Goal: Task Accomplishment & Management: Manage account settings

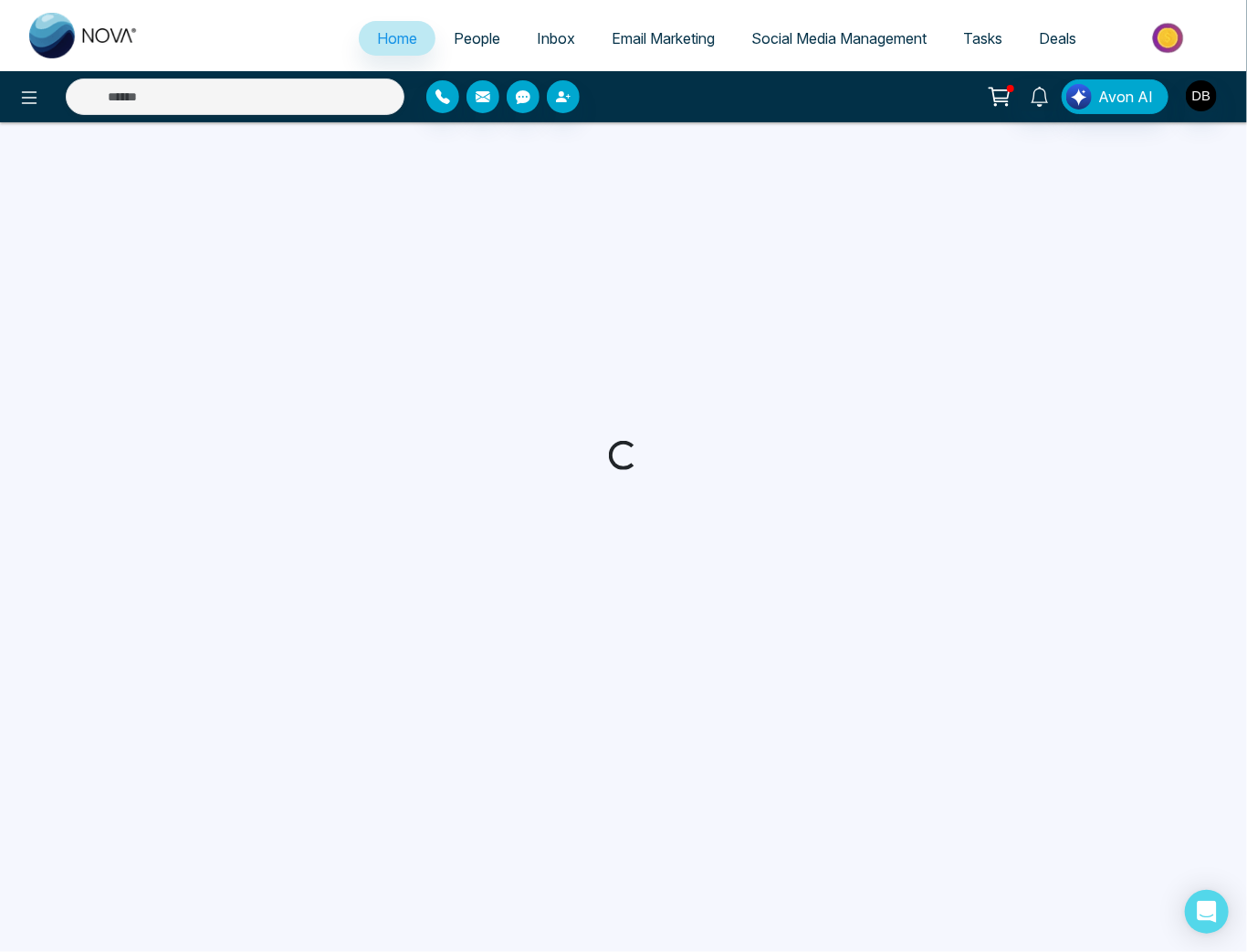
select select "*"
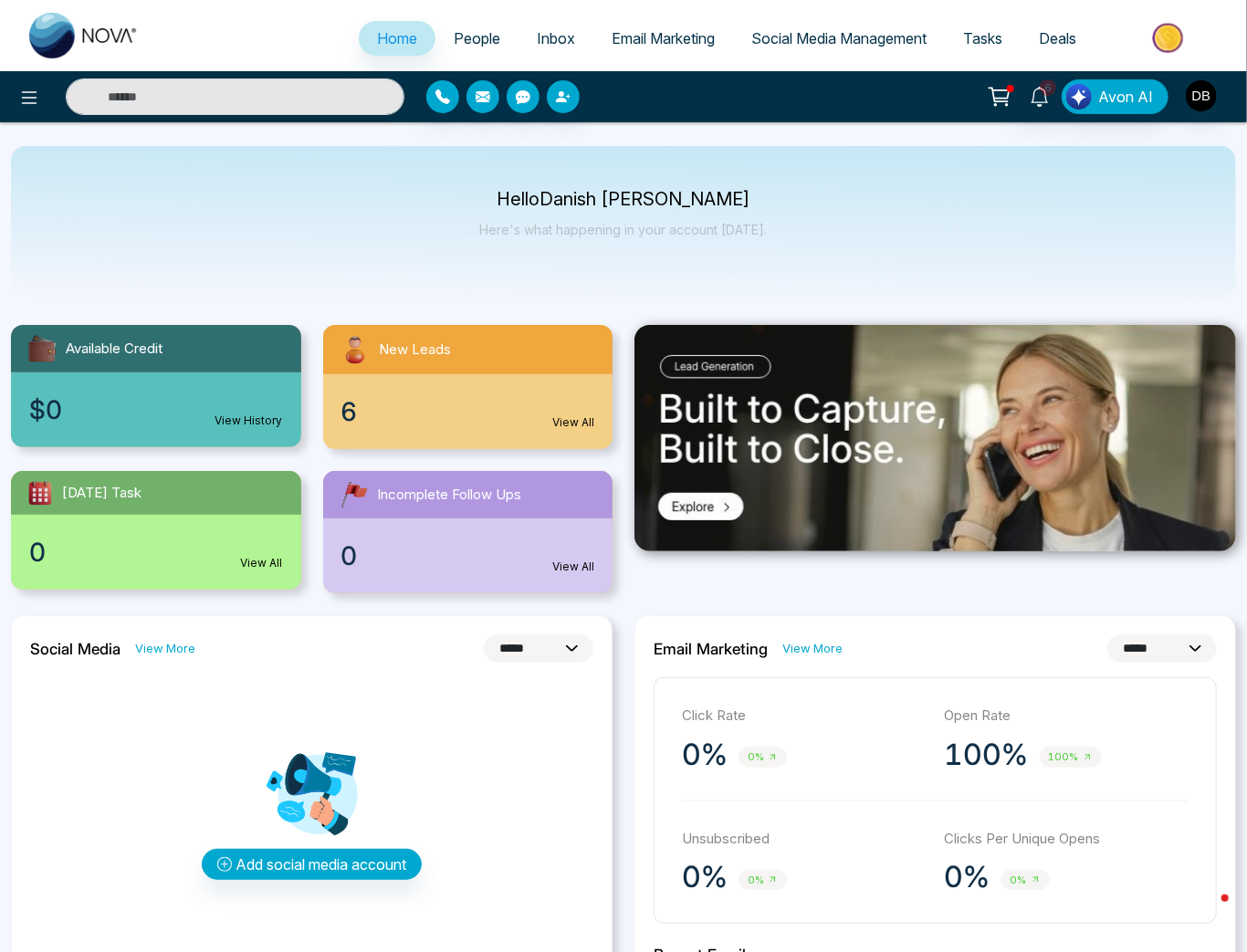
click at [491, 30] on link "People" at bounding box center [476, 38] width 83 height 35
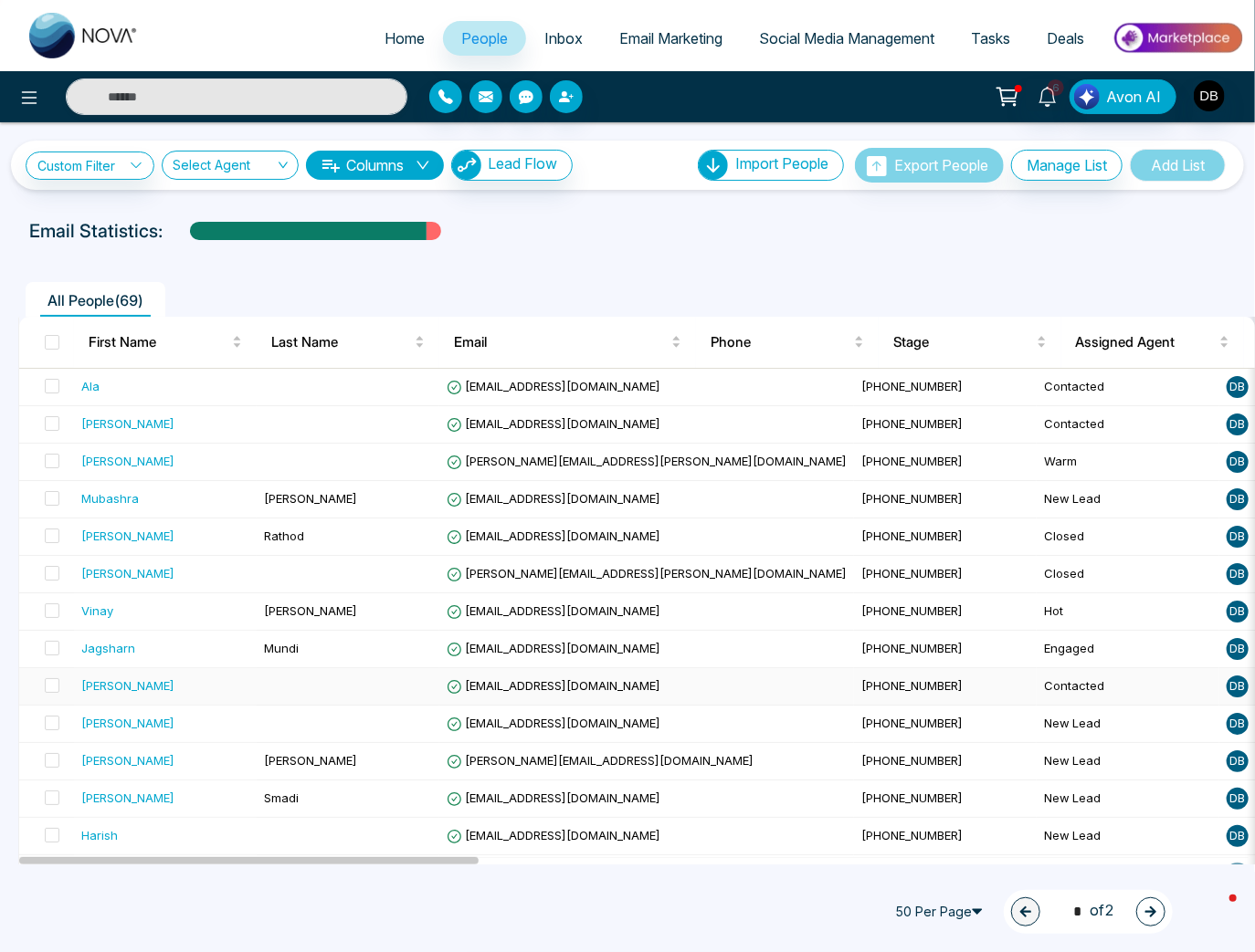
click at [165, 687] on div "[PERSON_NAME]" at bounding box center [127, 686] width 93 height 18
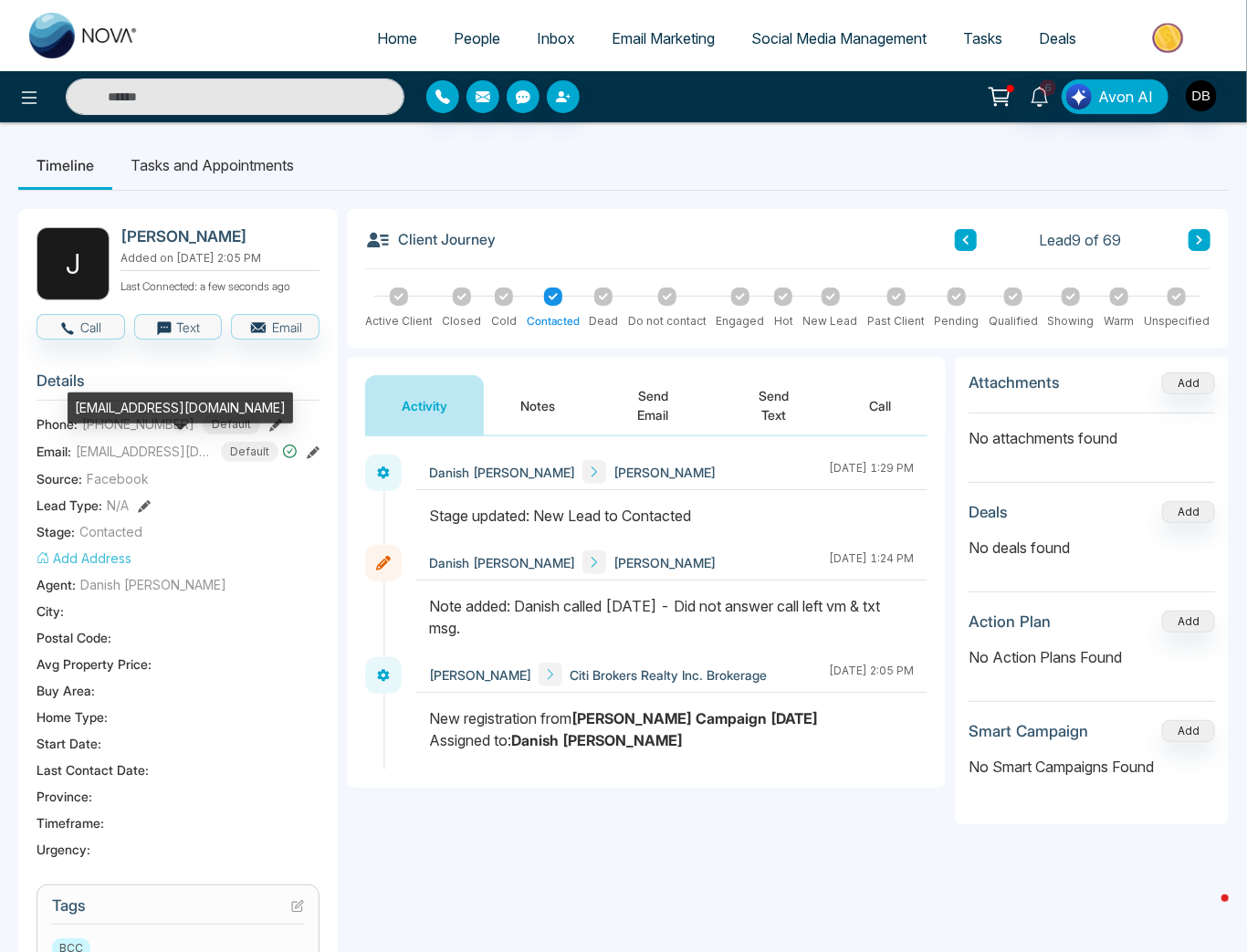
click at [175, 449] on span "[EMAIL_ADDRESS][DOMAIN_NAME]" at bounding box center [144, 451] width 137 height 19
click at [157, 451] on span "[EMAIL_ADDRESS][DOMAIN_NAME]" at bounding box center [144, 451] width 137 height 19
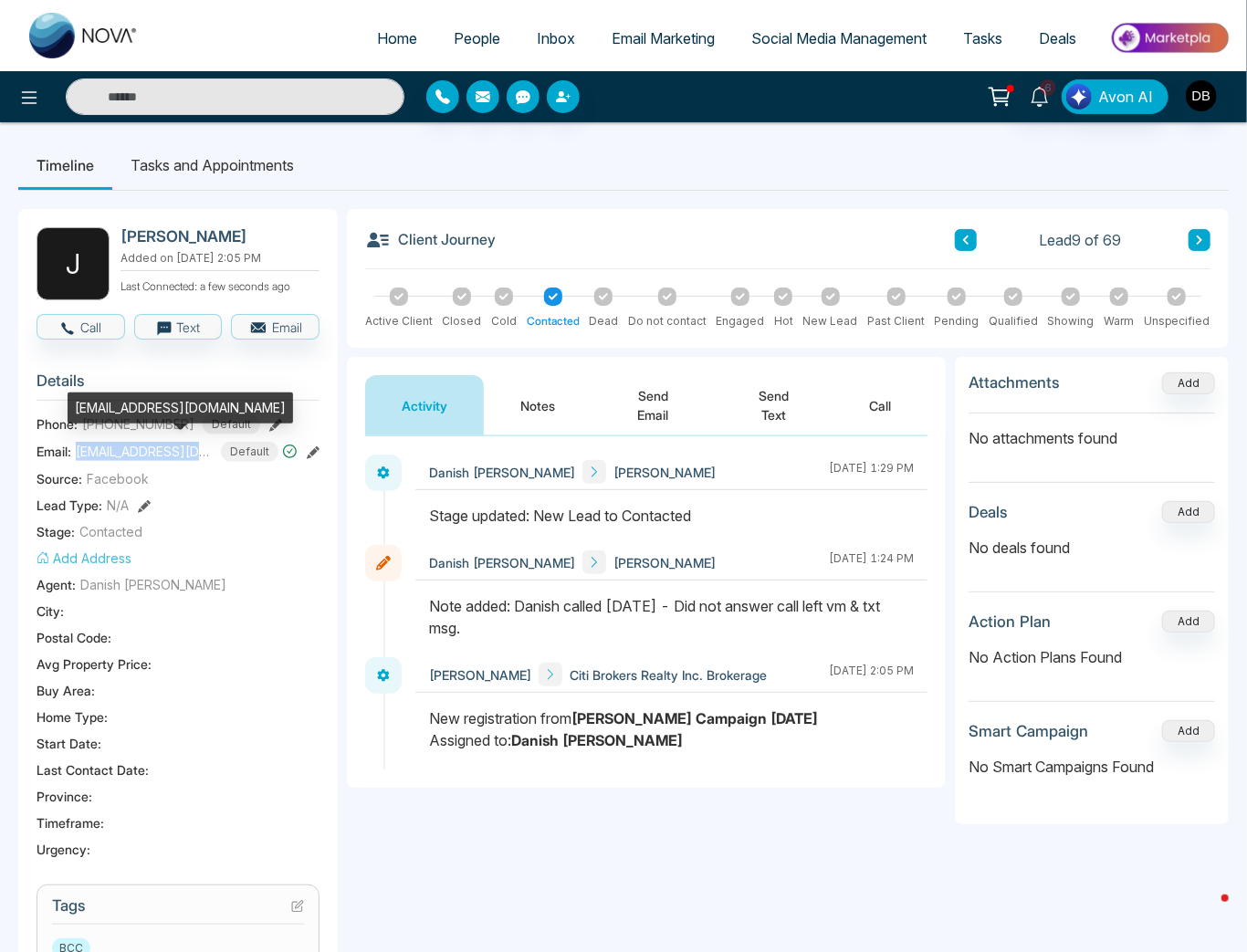
copy span "[EMAIL_ADDRESS][DOMAIN_NAME]"
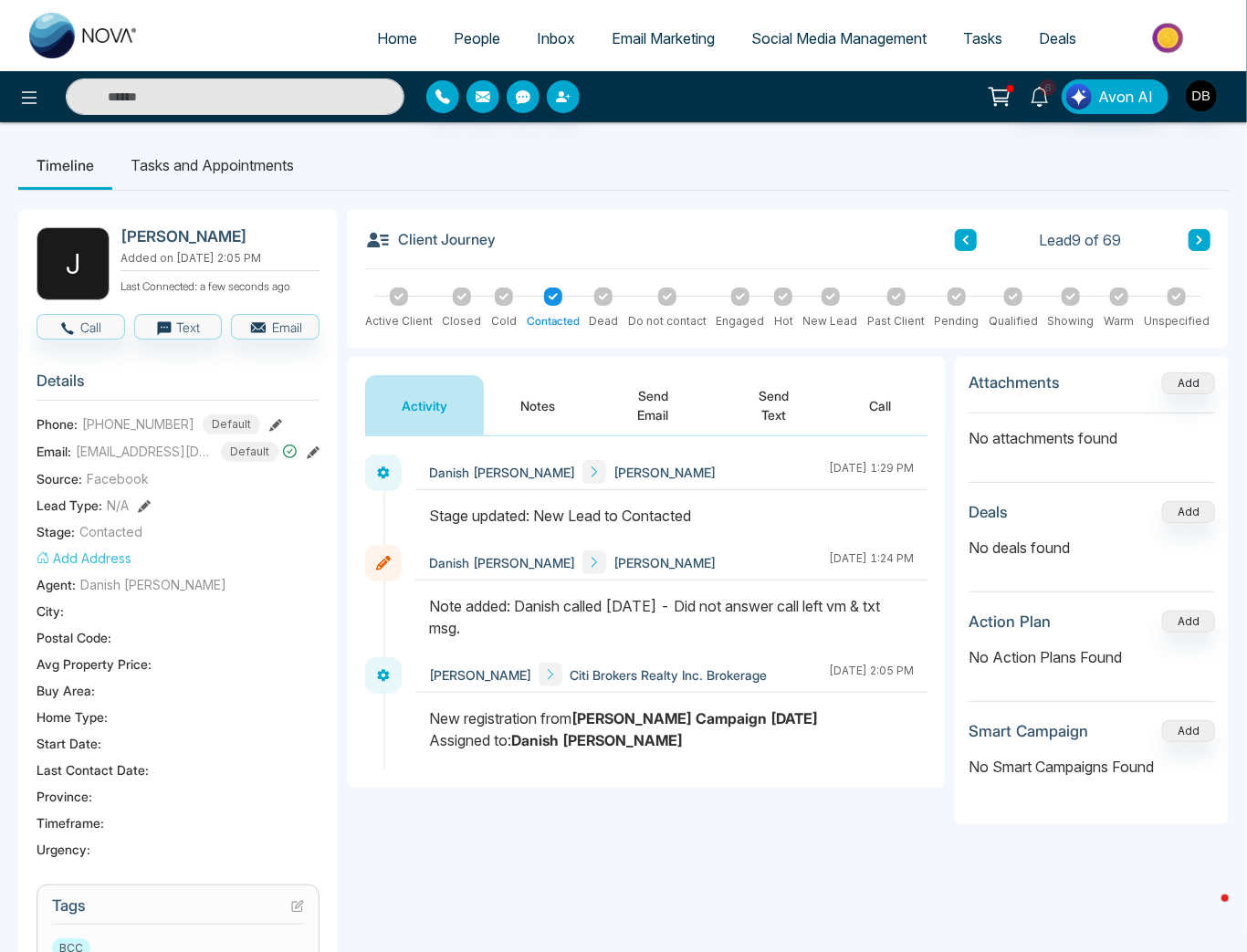
click at [1117, 288] on div at bounding box center [1119, 296] width 18 height 18
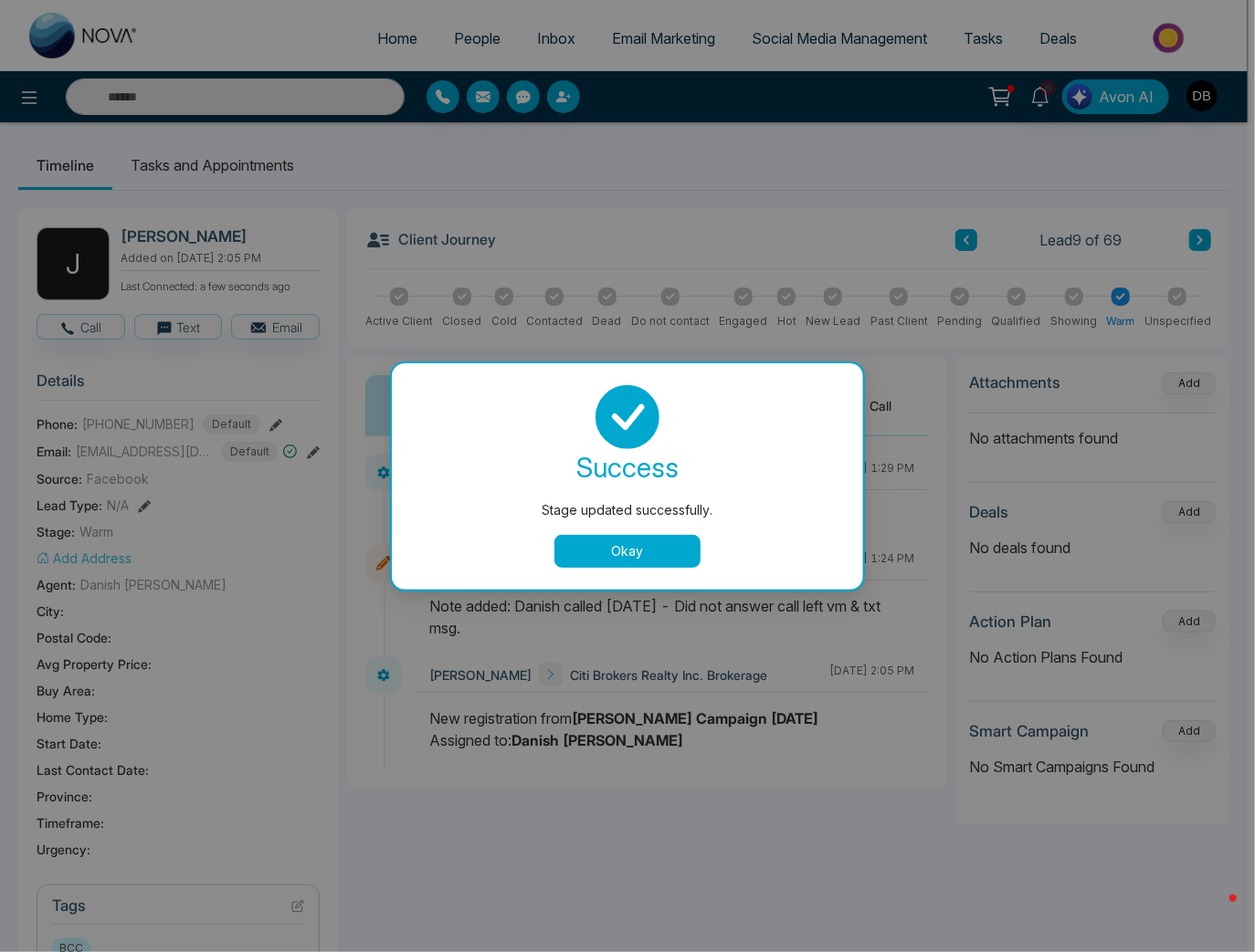
click at [574, 550] on button "Okay" at bounding box center [627, 551] width 146 height 33
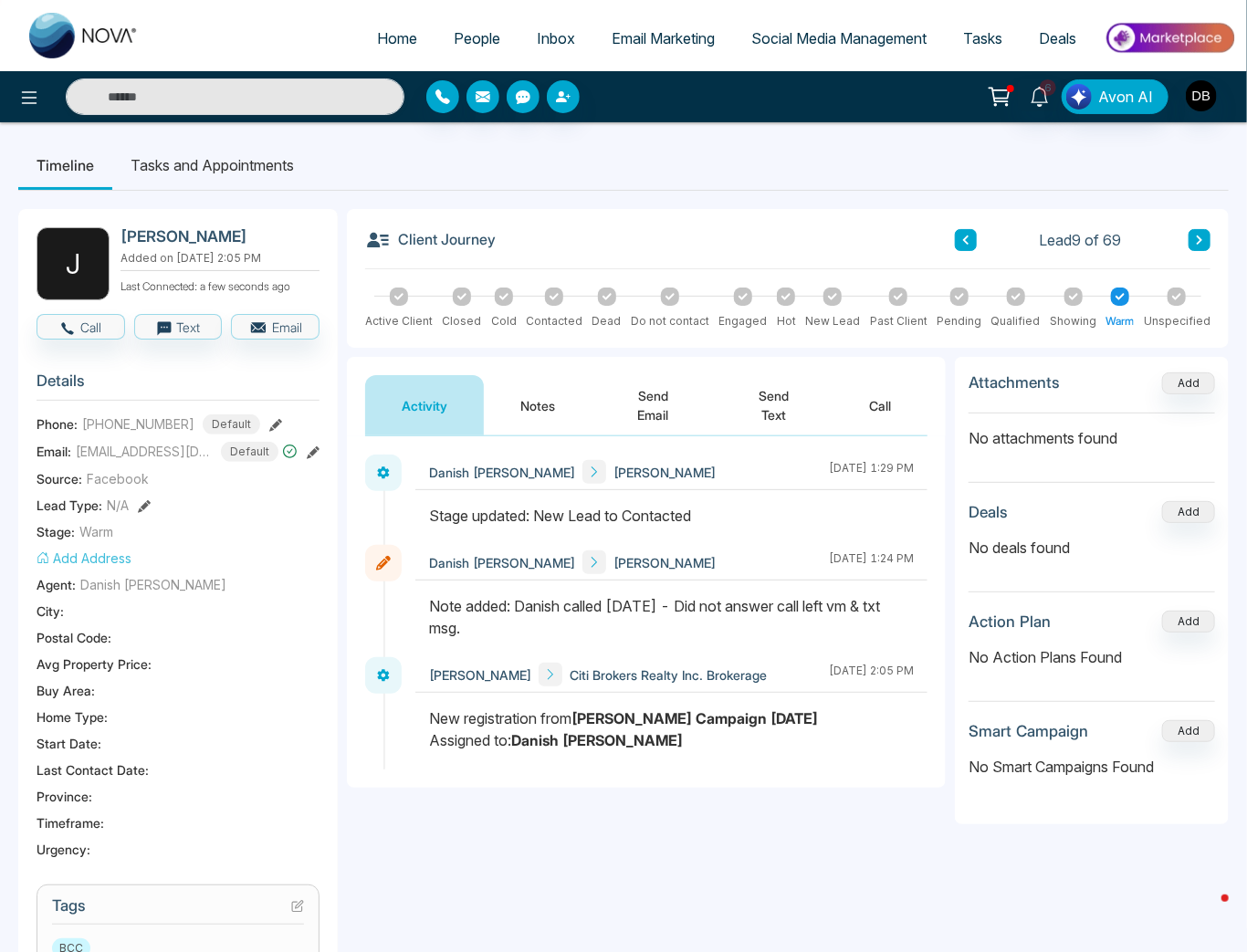
click at [535, 406] on button "Notes" at bounding box center [538, 405] width 108 height 60
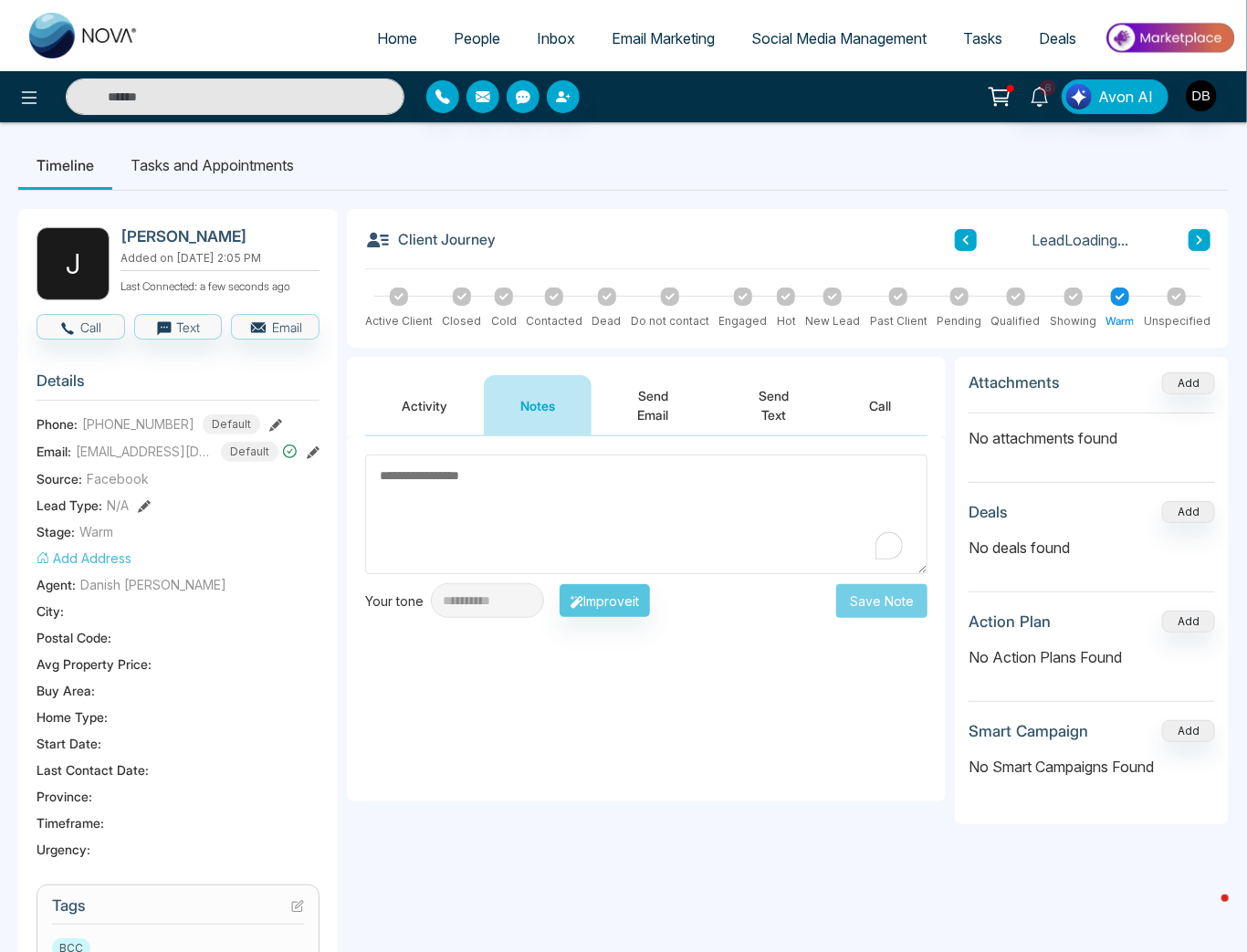
click at [475, 457] on textarea "To enrich screen reader interactions, please activate Accessibility in Grammarl…" at bounding box center [646, 514] width 562 height 120
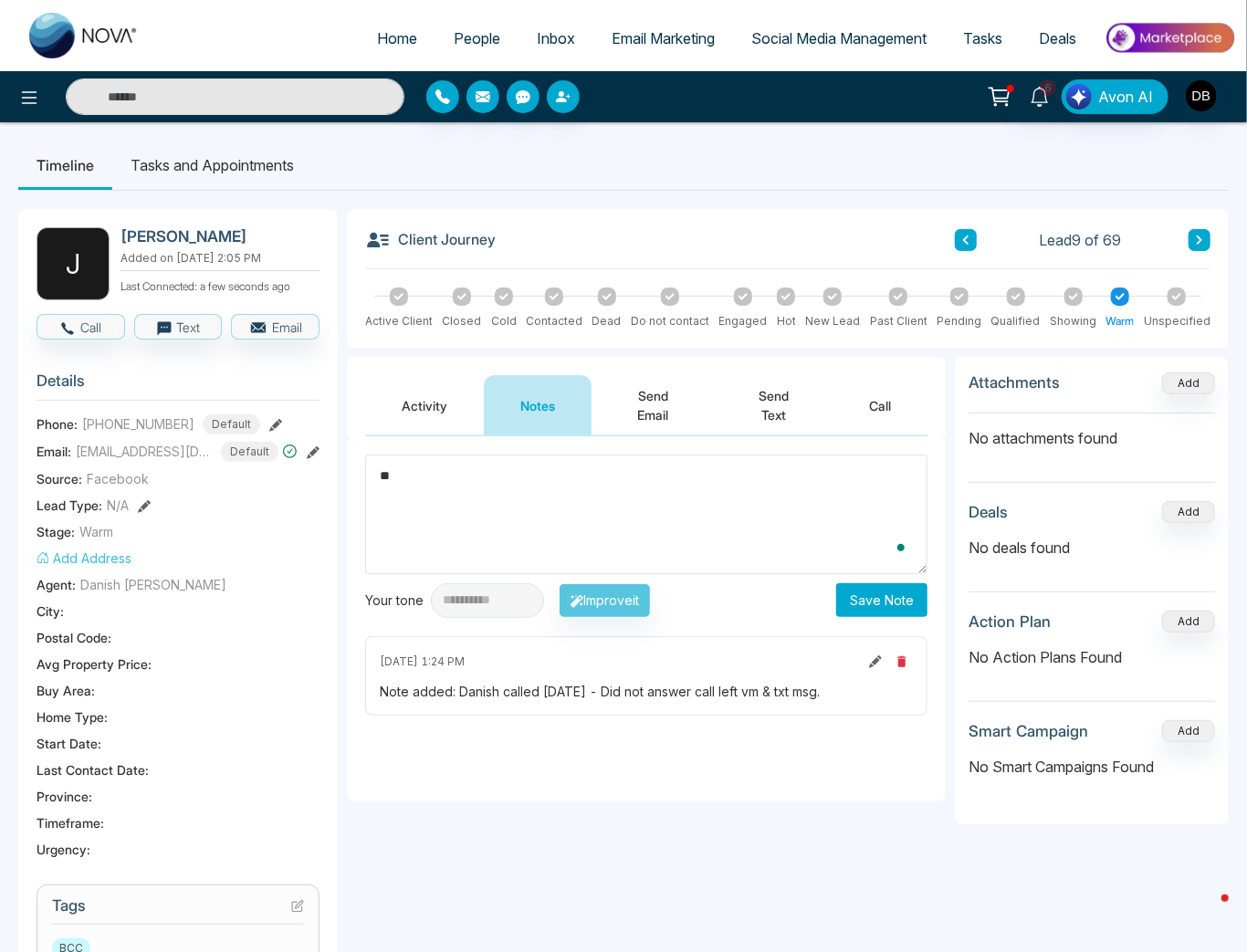
type textarea "*"
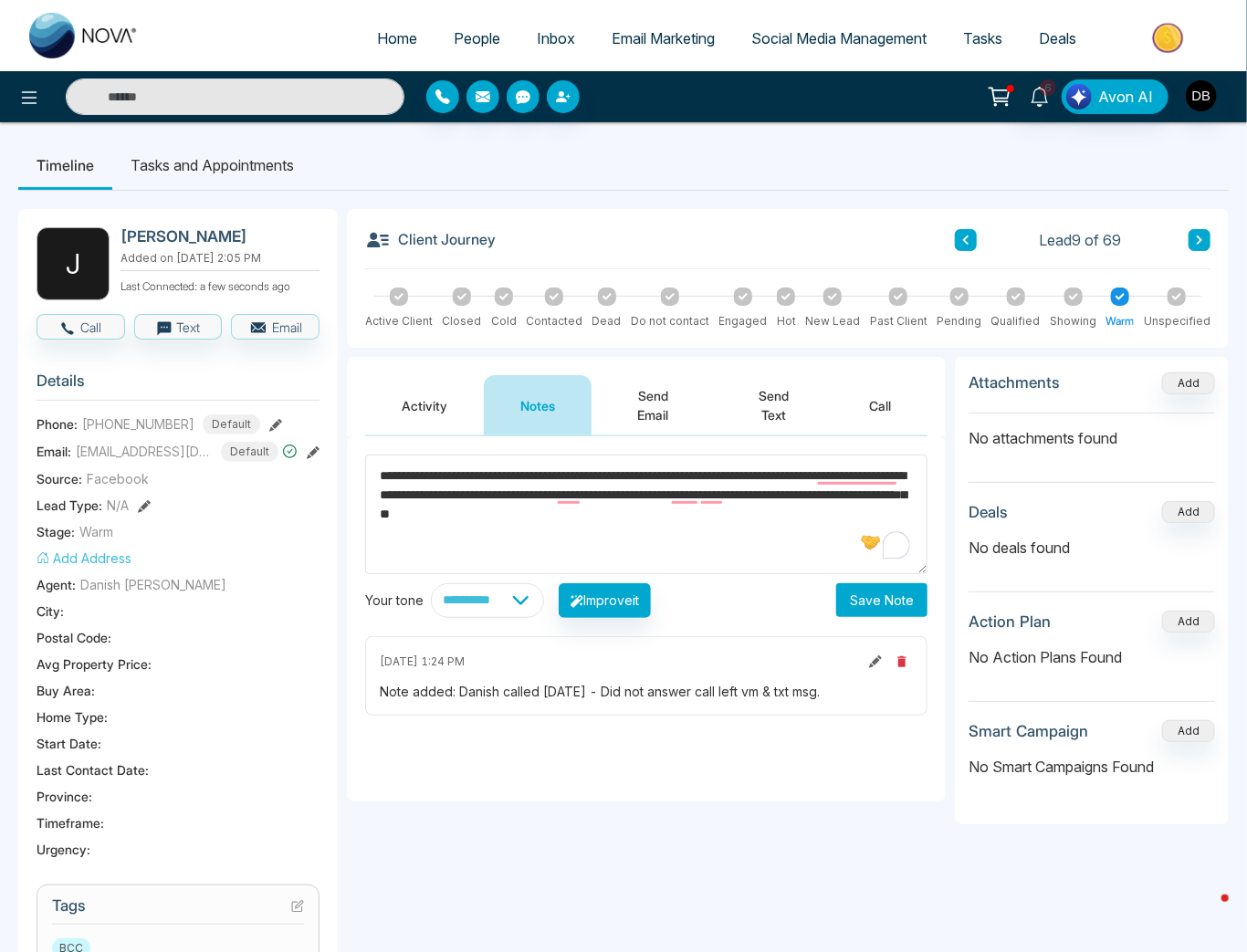
type textarea "**********"
drag, startPoint x: 530, startPoint y: 601, endPoint x: 520, endPoint y: 615, distance: 17.2
click at [530, 601] on select "**********" at bounding box center [487, 600] width 113 height 35
click at [753, 581] on div "**********" at bounding box center [646, 536] width 562 height 164
click at [870, 608] on button "Save Note" at bounding box center [882, 600] width 91 height 34
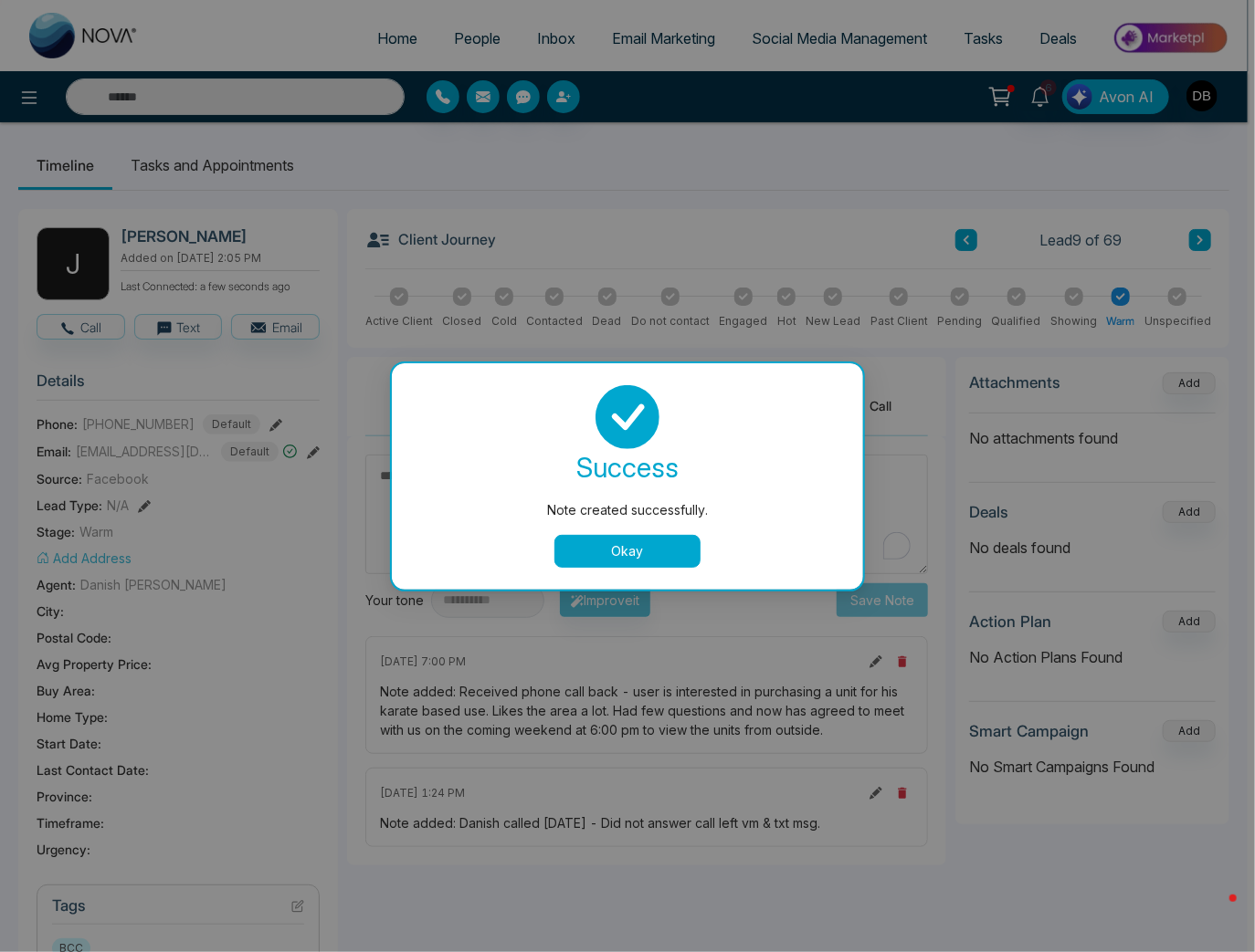
click at [618, 561] on button "Okay" at bounding box center [627, 551] width 146 height 33
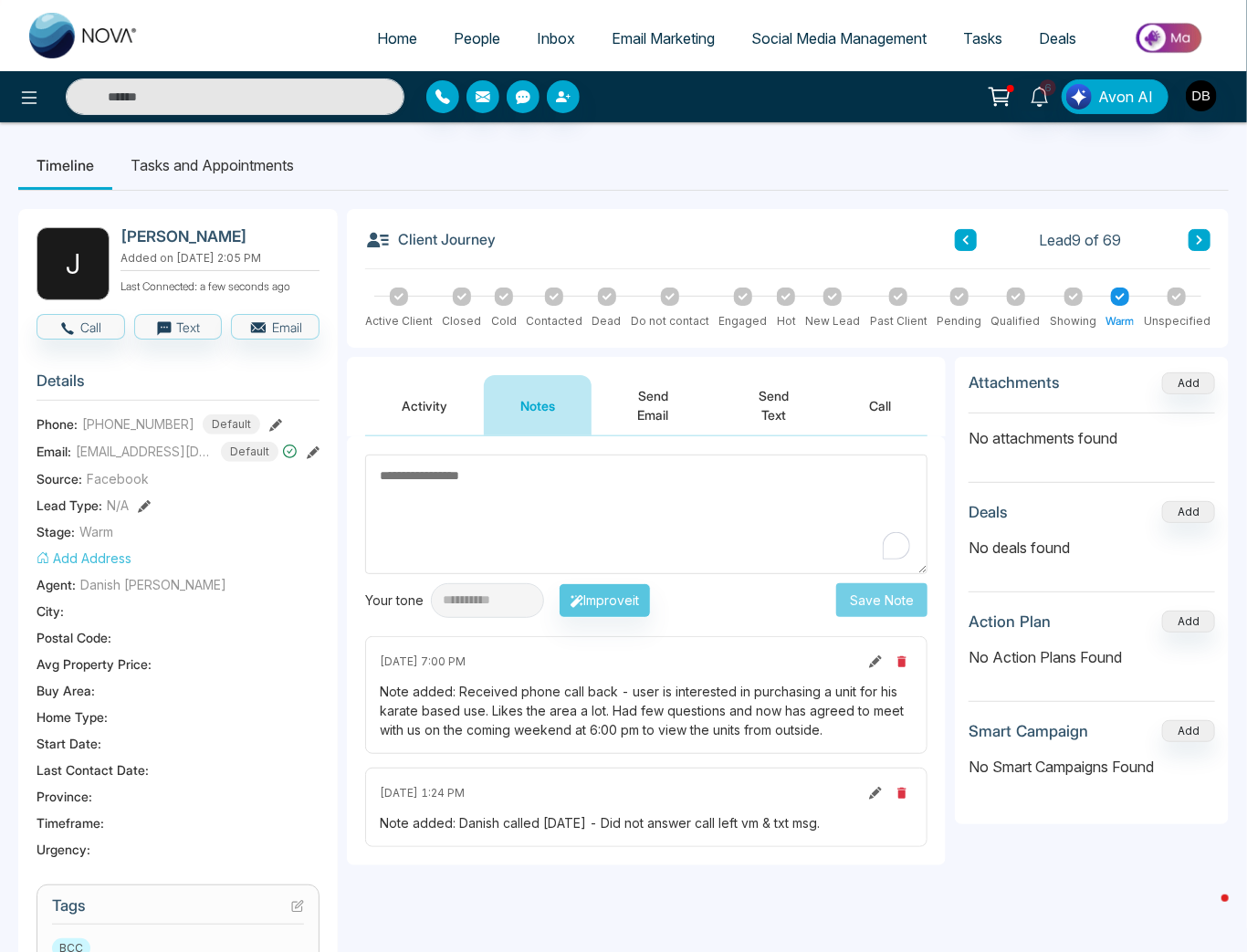
click at [394, 44] on span "Home" at bounding box center [397, 38] width 40 height 18
select select "*"
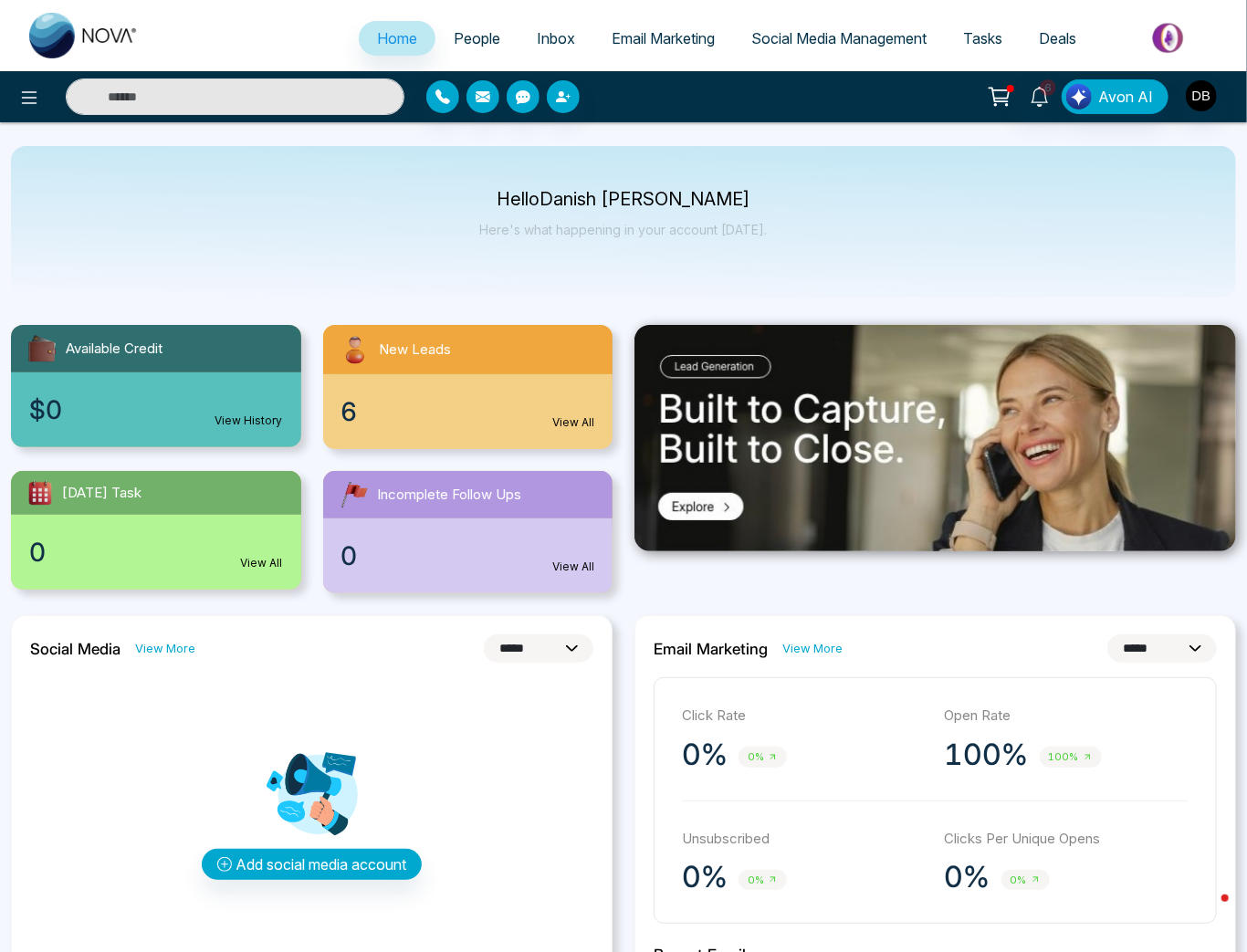
click at [427, 408] on div "6 View All" at bounding box center [468, 411] width 291 height 75
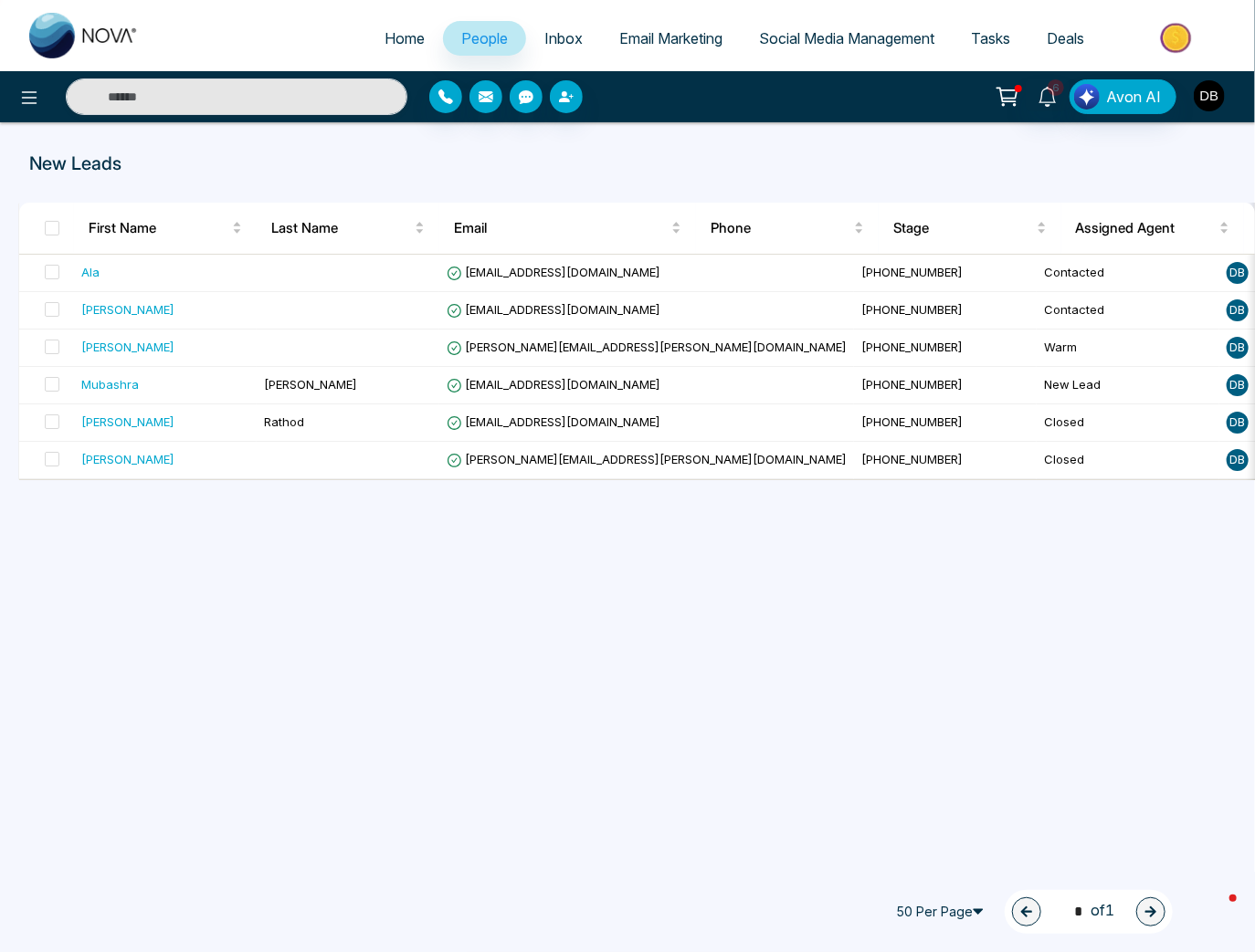
click at [1205, 95] on img "button" at bounding box center [1208, 95] width 31 height 31
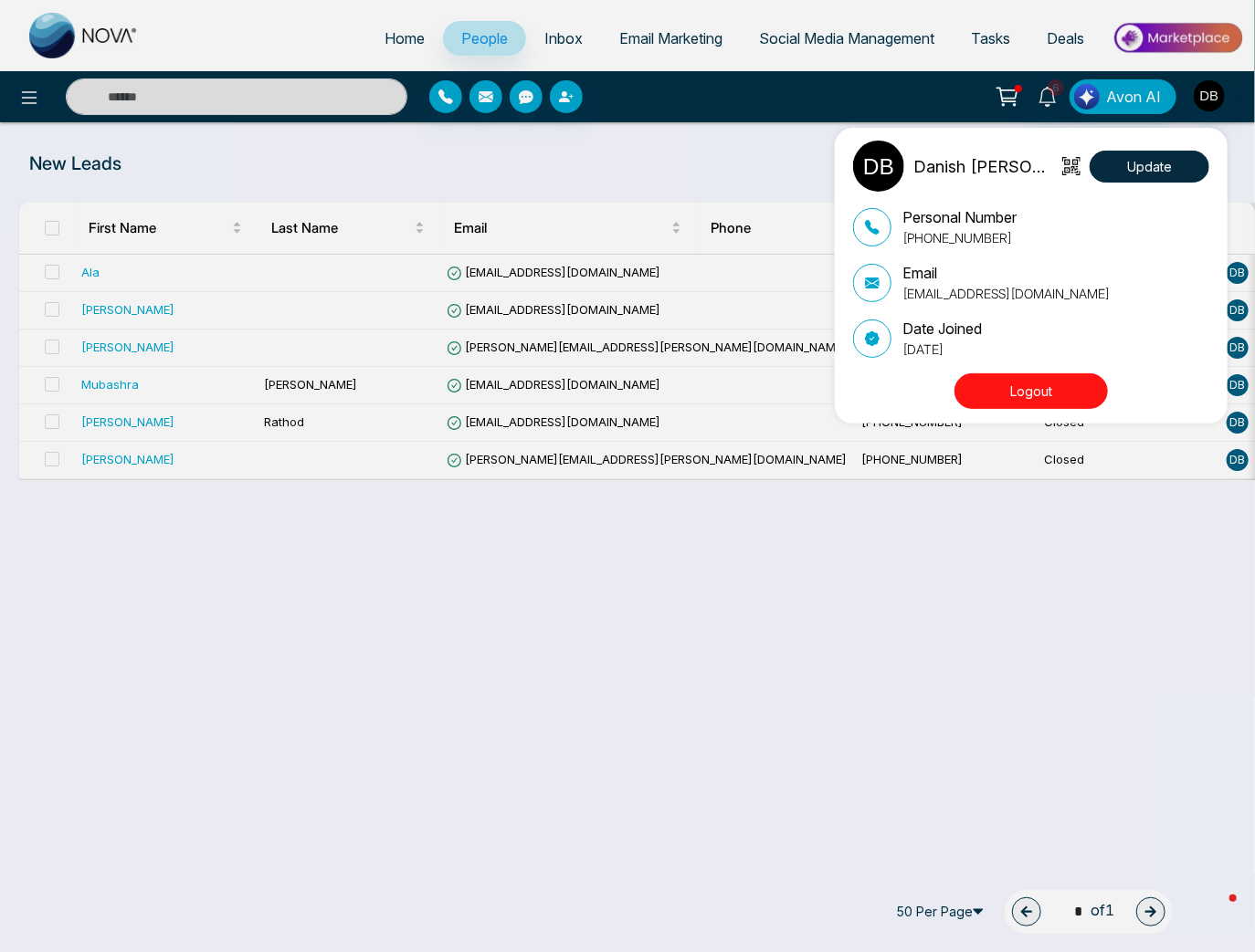
click at [1223, 95] on div "Danish [PERSON_NAME] Update Personal Number [PHONE_NUMBER] Email [EMAIL_ADDRESS…" at bounding box center [627, 476] width 1255 height 952
